Goal: Task Accomplishment & Management: Manage account settings

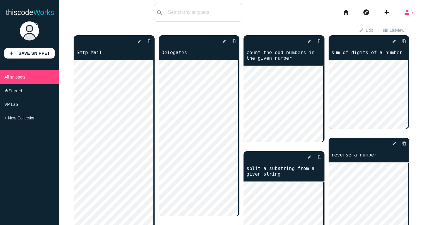
click at [403, 14] on icon "person" at bounding box center [406, 12] width 7 height 19
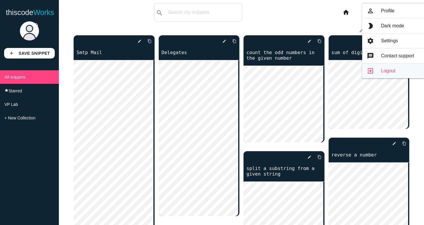
click at [374, 68] on link "exit_to_app Logout" at bounding box center [393, 71] width 62 height 15
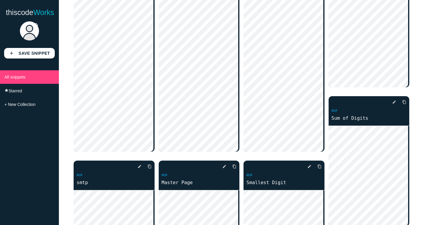
scroll to position [90, 0]
